Goal: Task Accomplishment & Management: Manage account settings

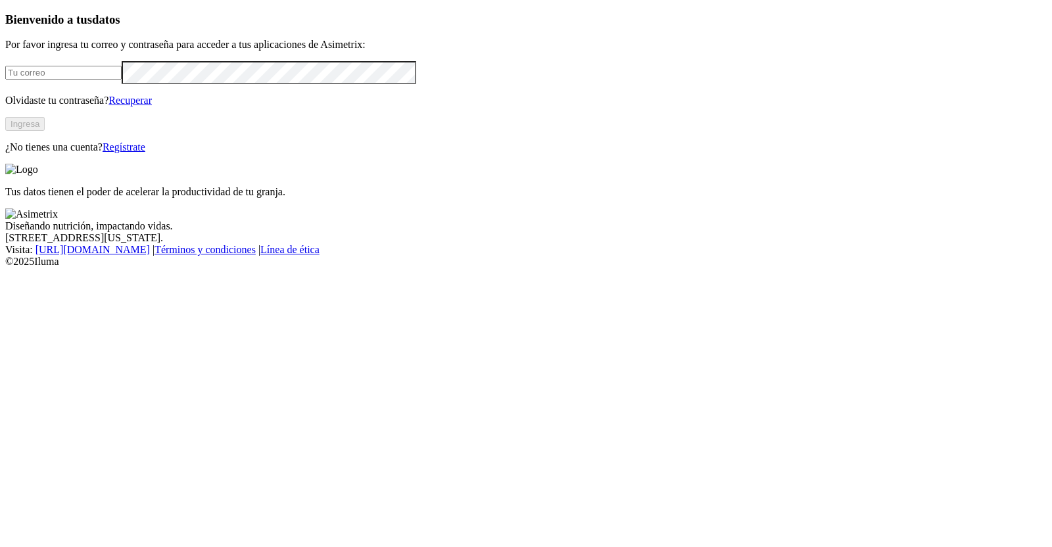
click at [122, 80] on input "email" at bounding box center [63, 73] width 116 height 14
type input "[PERSON_NAME][EMAIL_ADDRESS][PERSON_NAME][DOMAIN_NAME]"
click input "submit" at bounding box center [0, 0] width 0 height 0
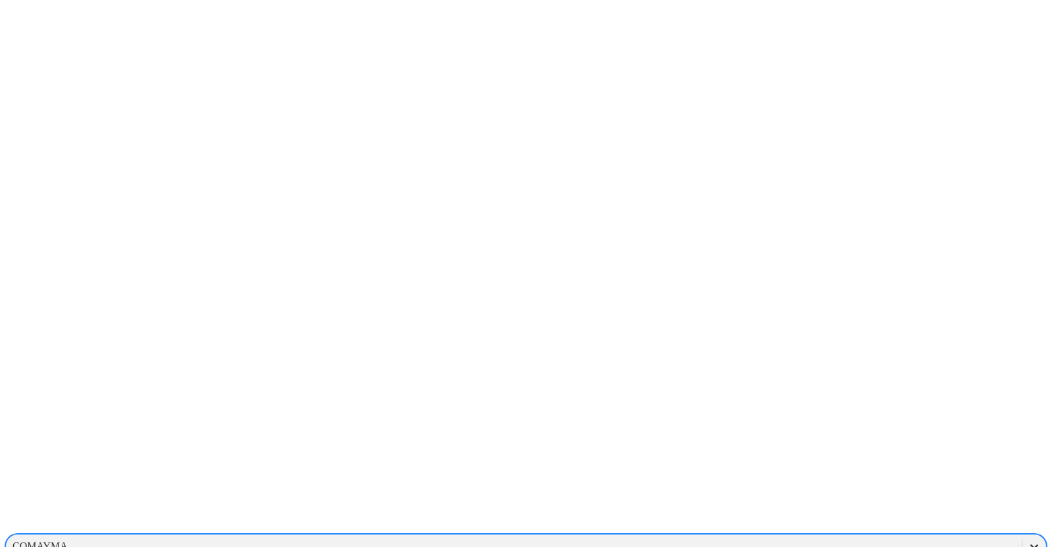
click at [1028, 540] on icon at bounding box center [1034, 546] width 13 height 13
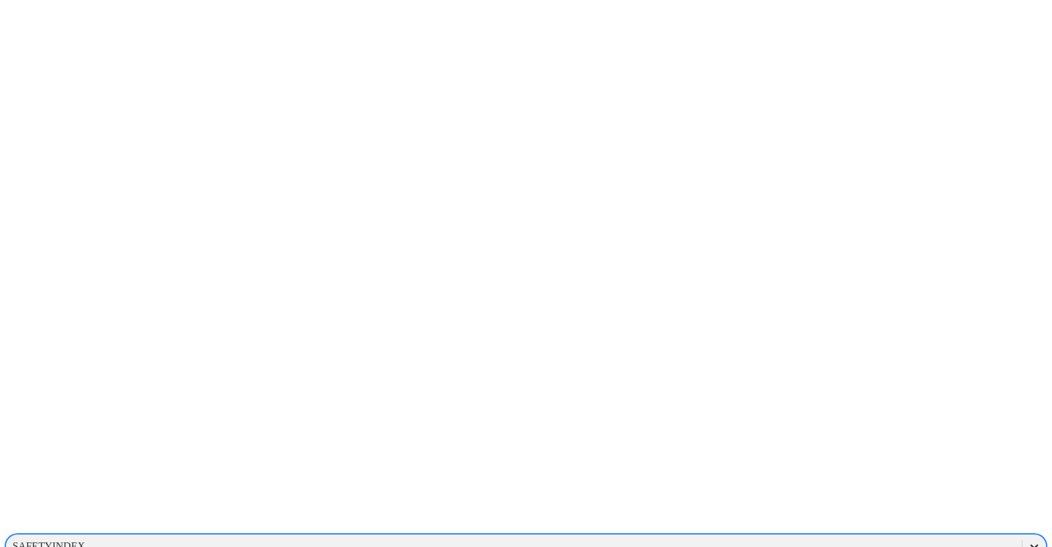
click at [1028, 540] on icon at bounding box center [1034, 546] width 13 height 13
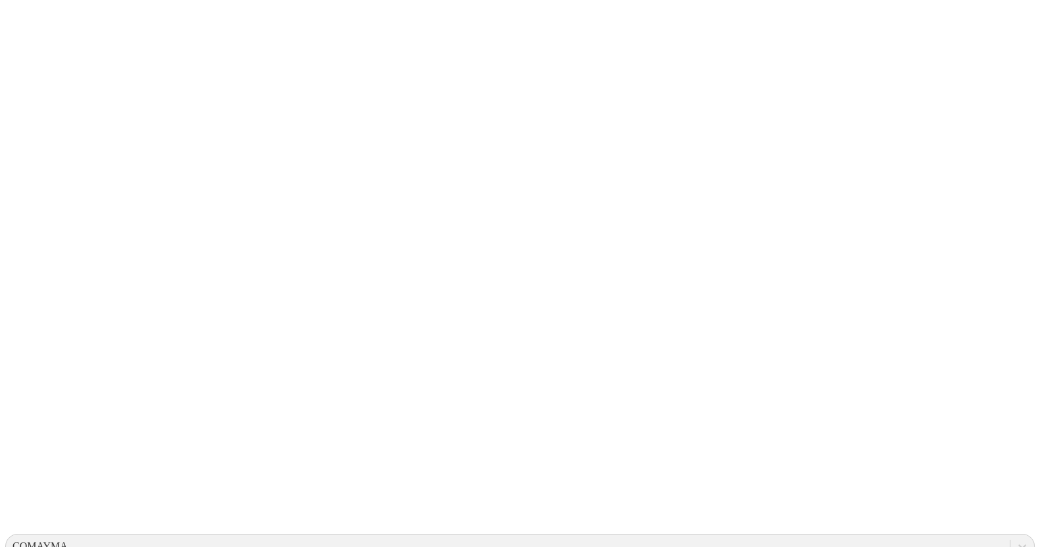
click at [1015, 540] on icon at bounding box center [1021, 546] width 13 height 13
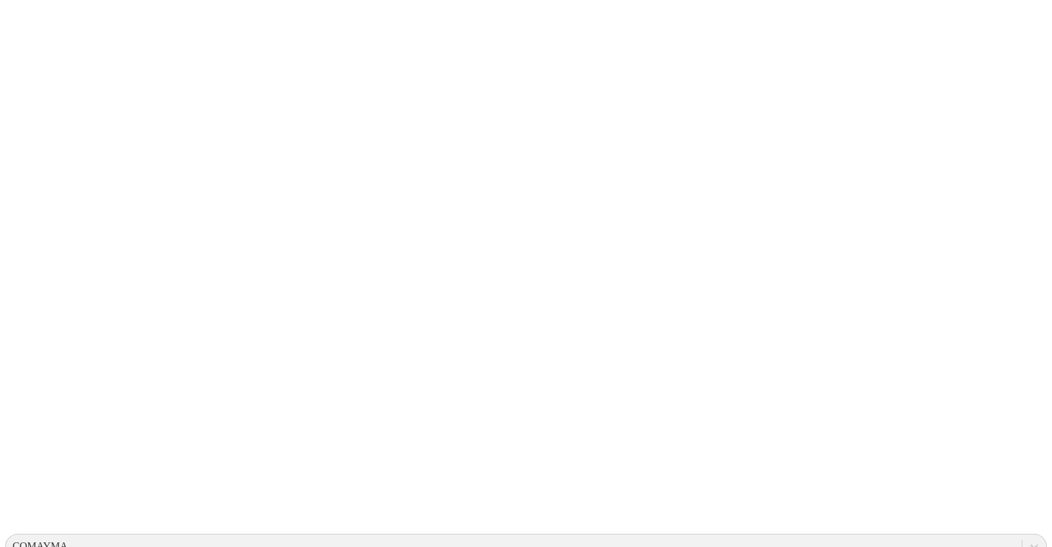
type input "g01"
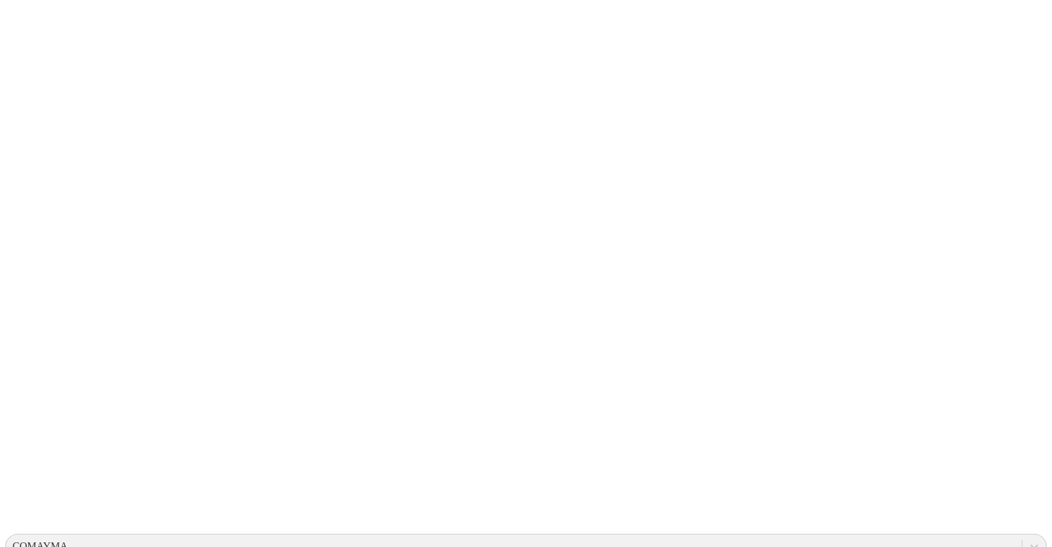
click at [20, 248] on icon at bounding box center [25, 268] width 41 height 41
